Goal: Information Seeking & Learning: Learn about a topic

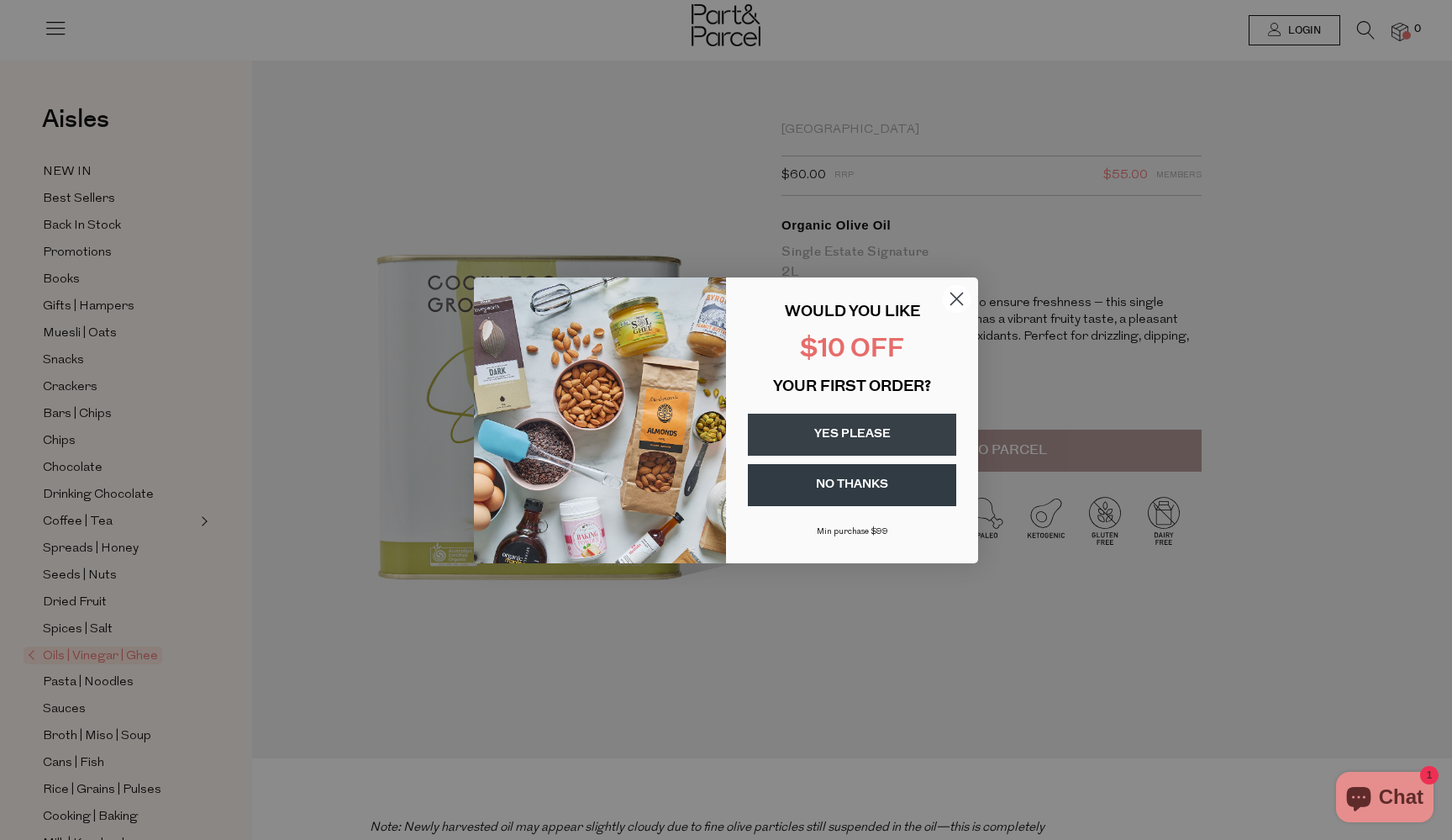
click at [817, 438] on button "YES PLEASE" at bounding box center [851, 434] width 208 height 42
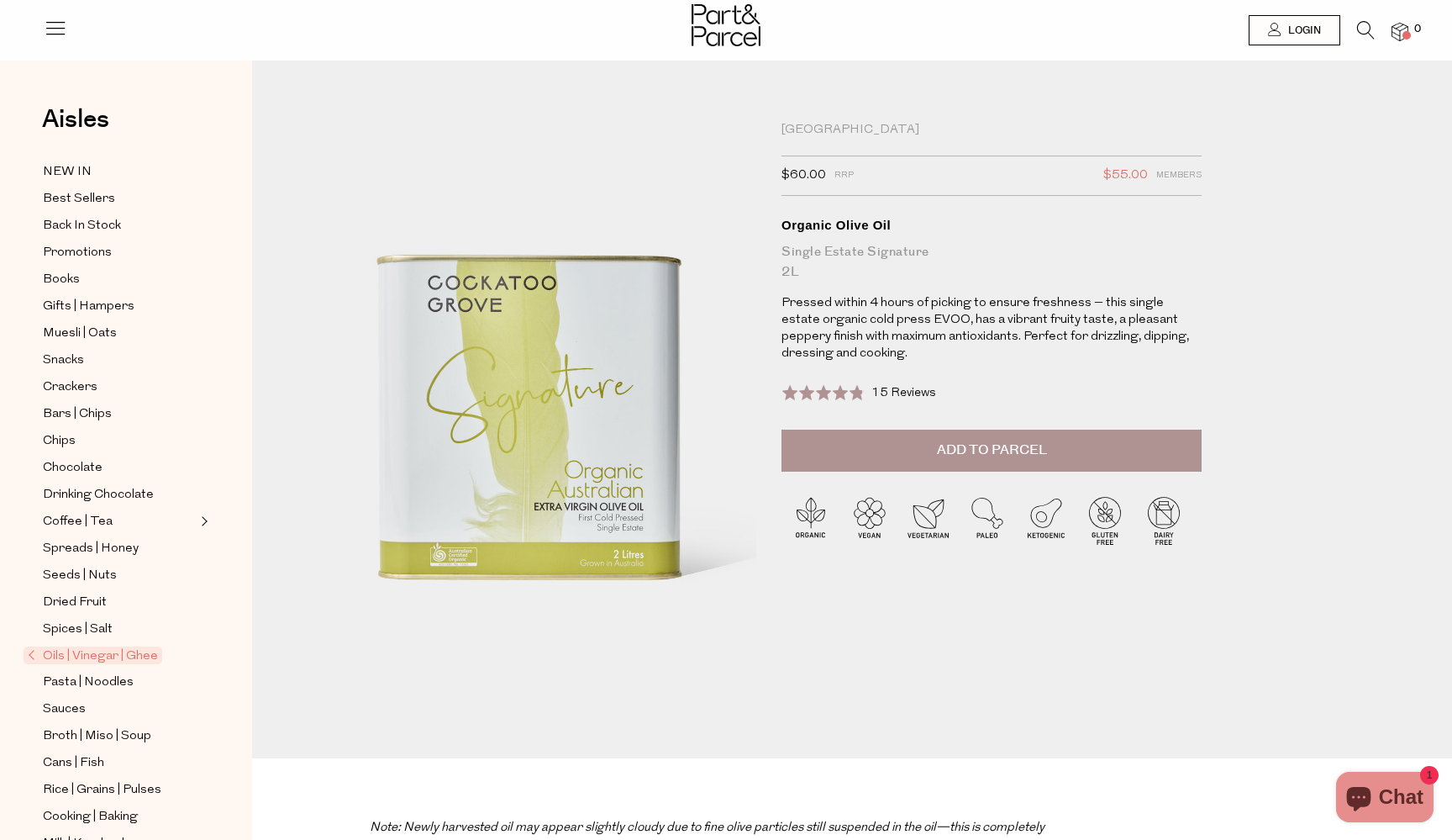
click at [537, 149] on div "Close dialog SAVE $10 ON YOUR FIRST ORDER SEND MY $10 Submit" at bounding box center [726, 420] width 1452 height 840
drag, startPoint x: 899, startPoint y: 124, endPoint x: 782, endPoint y: 126, distance: 117.0
click at [782, 126] on div "[GEOGRAPHIC_DATA]" at bounding box center [992, 130] width 420 height 17
click at [730, 27] on img at bounding box center [726, 25] width 69 height 42
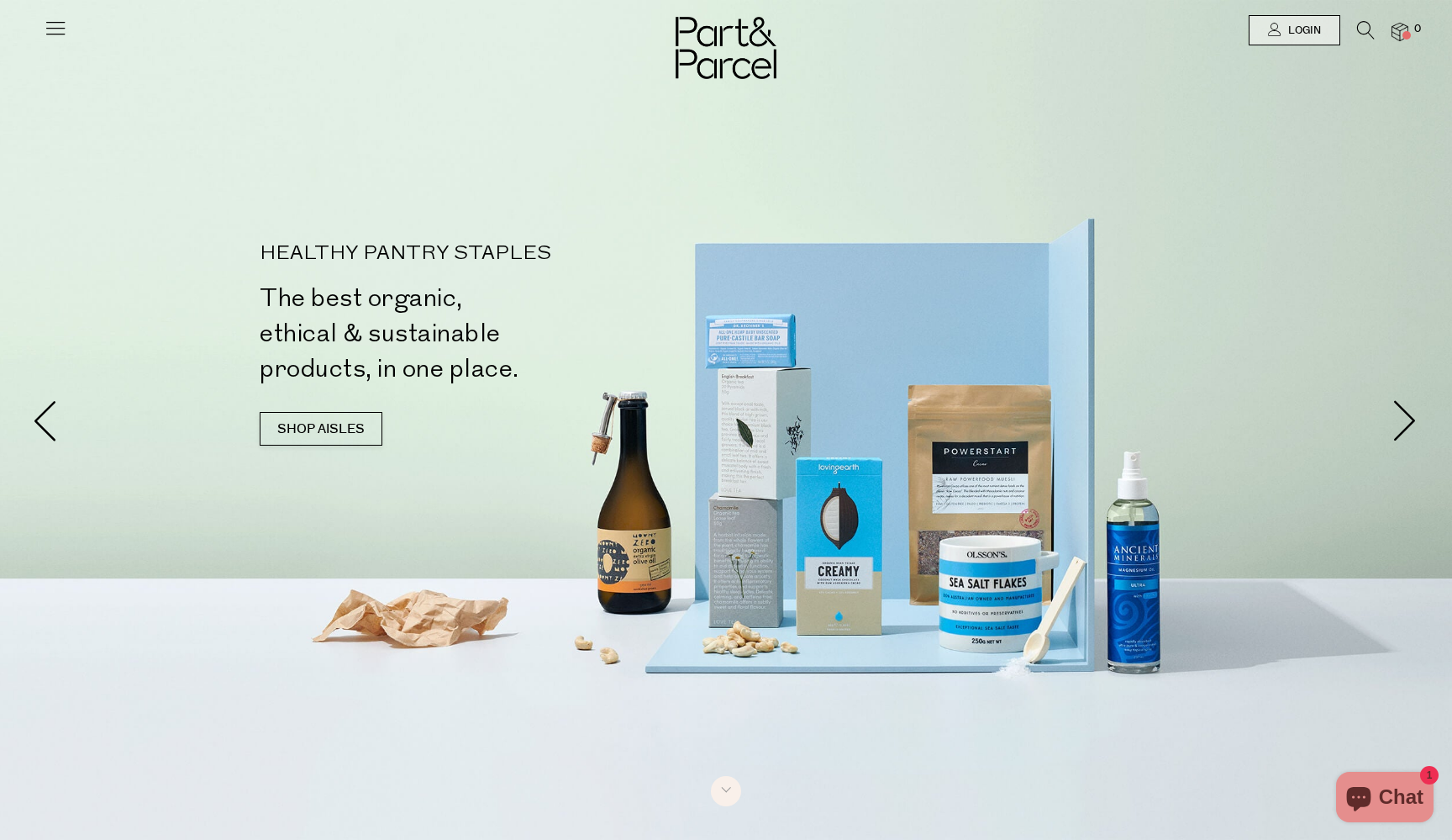
click at [54, 29] on icon at bounding box center [55, 28] width 24 height 24
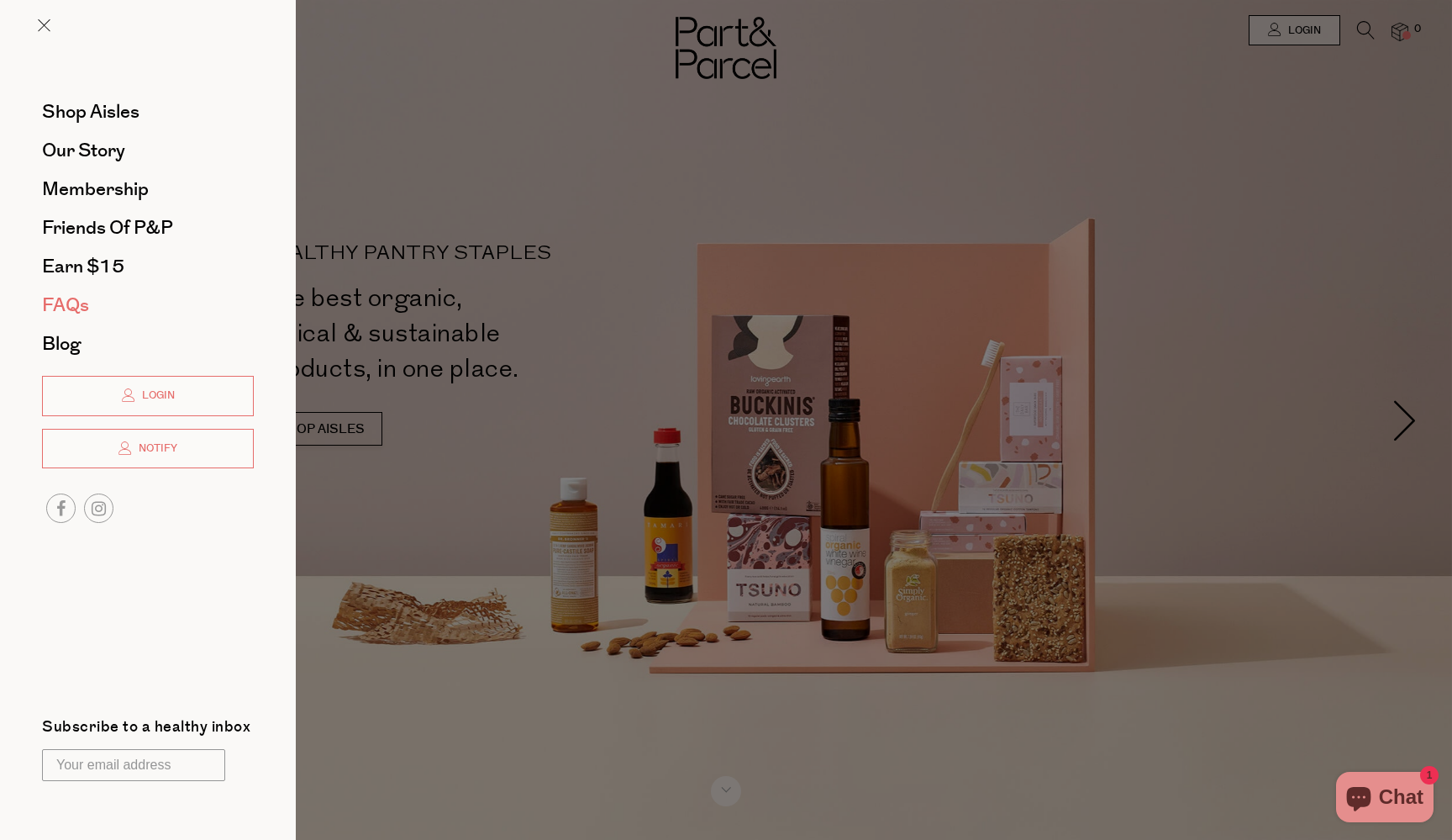
click at [67, 307] on span "FAQs" at bounding box center [66, 305] width 48 height 27
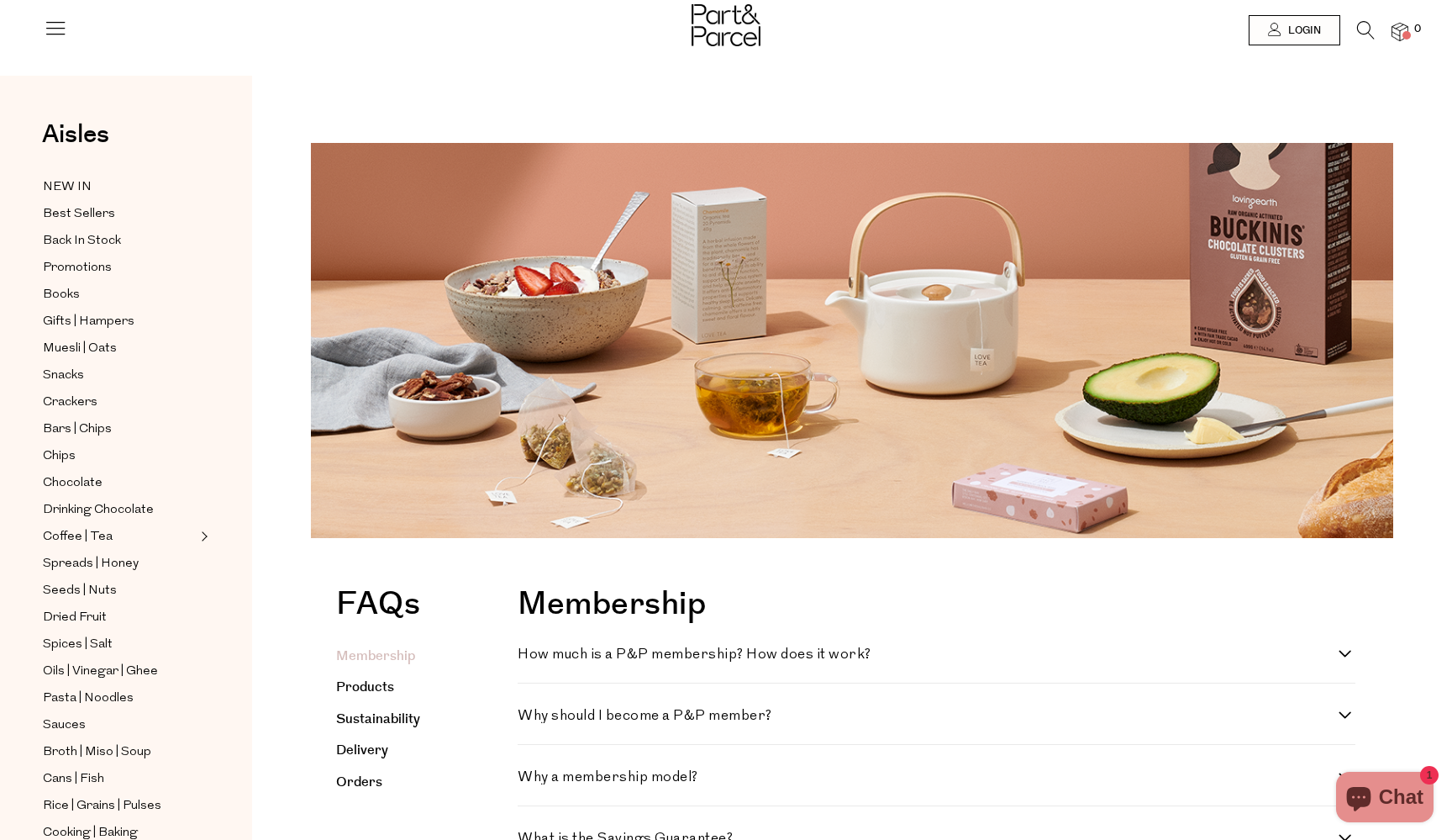
click at [611, 652] on h4 "How much is a P&P membership? How does it work?" at bounding box center [928, 654] width 821 height 14
click at [528, 652] on work\? "How much is a P&P membership? How does it work?" at bounding box center [523, 652] width 10 height 10
checkbox work\? "true"
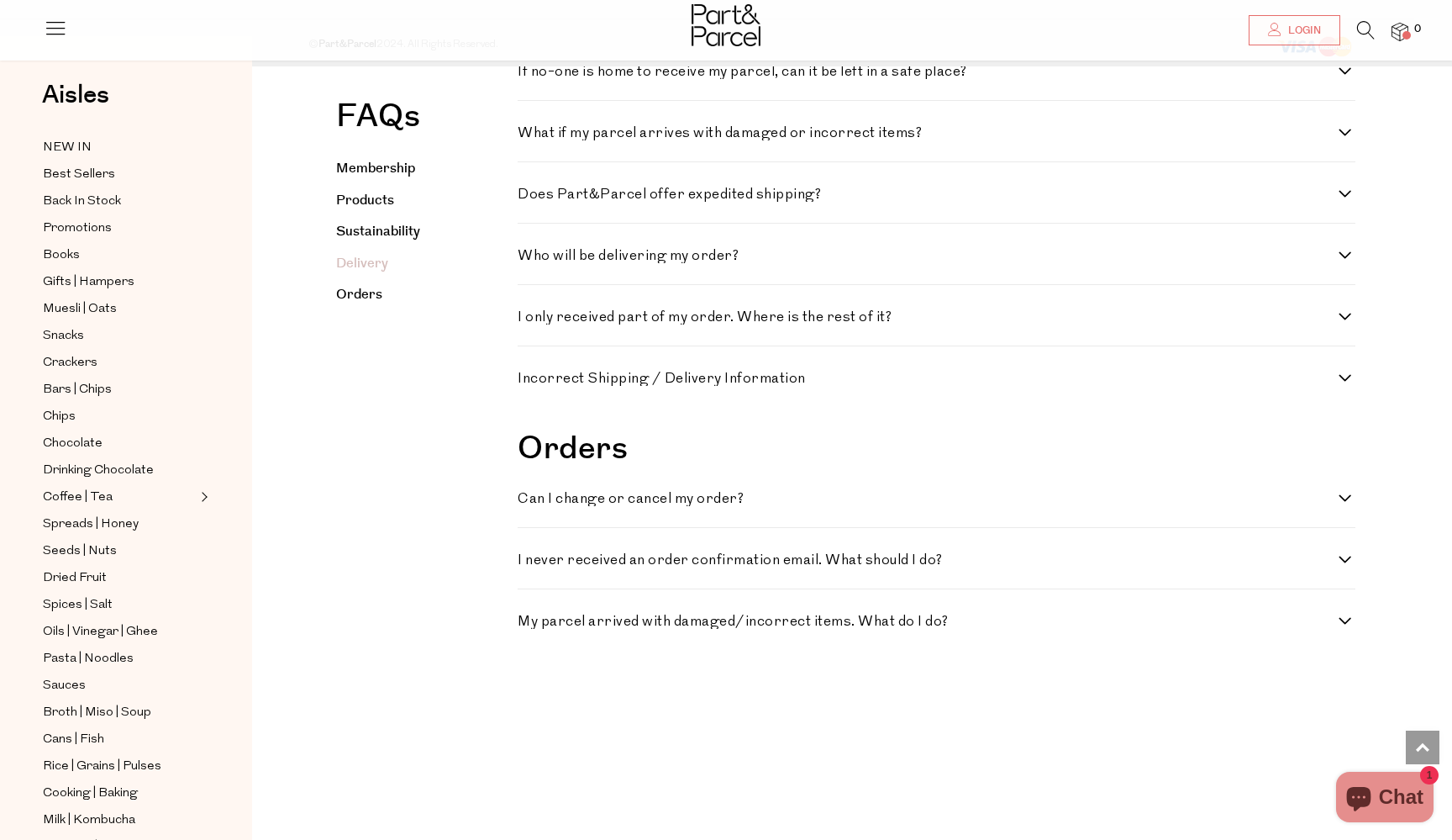
scroll to position [2540, 0]
